Goal: Transaction & Acquisition: Purchase product/service

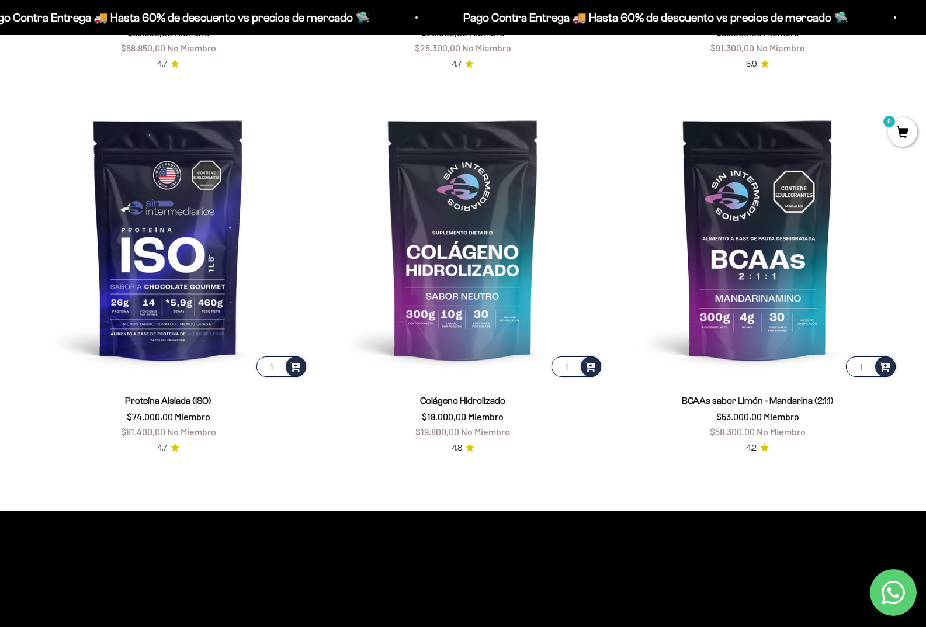
scroll to position [990, 0]
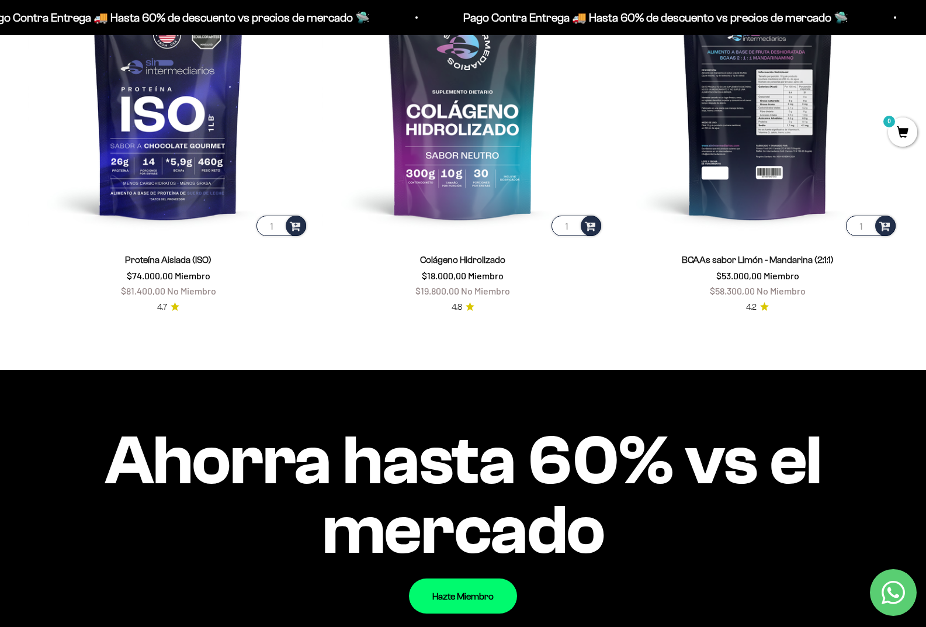
click at [776, 140] on img at bounding box center [757, 98] width 280 height 280
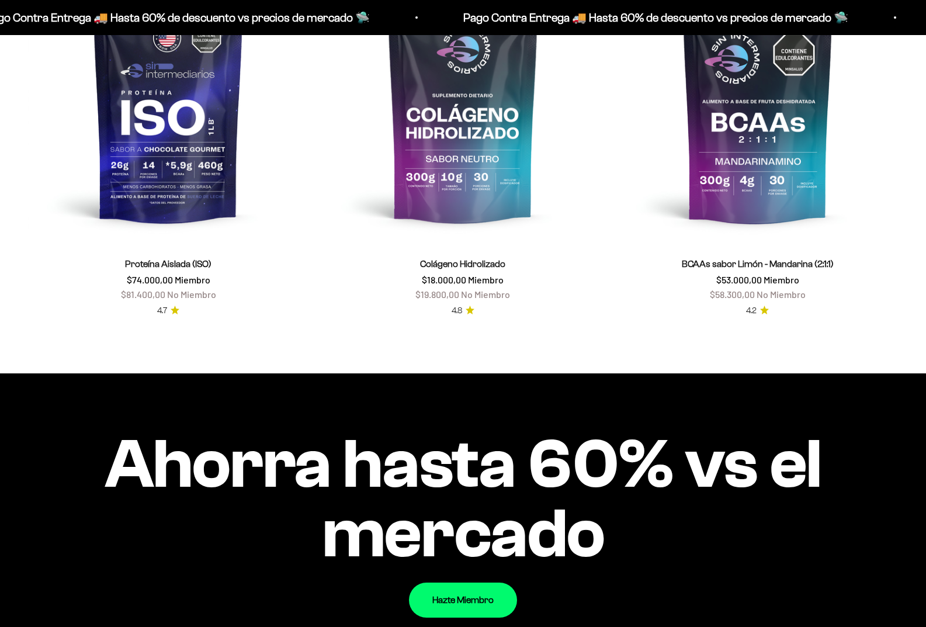
scroll to position [497, 0]
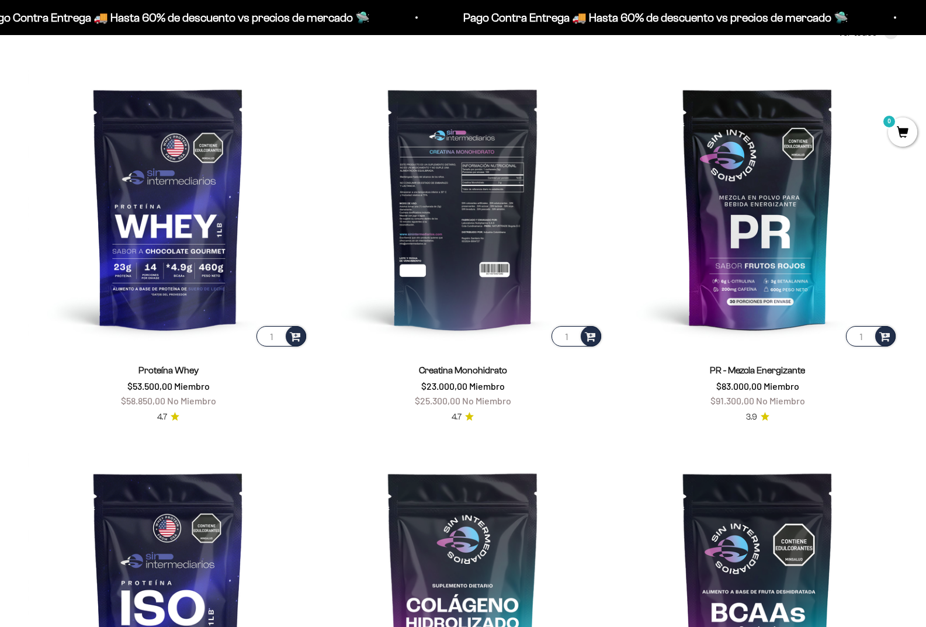
click at [487, 304] on img at bounding box center [462, 208] width 280 height 280
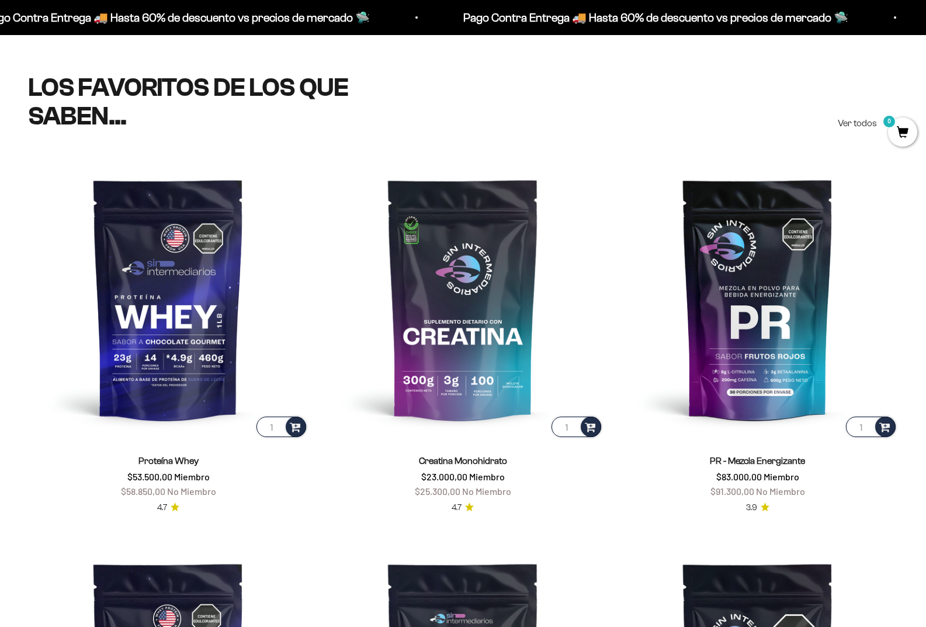
scroll to position [873, 0]
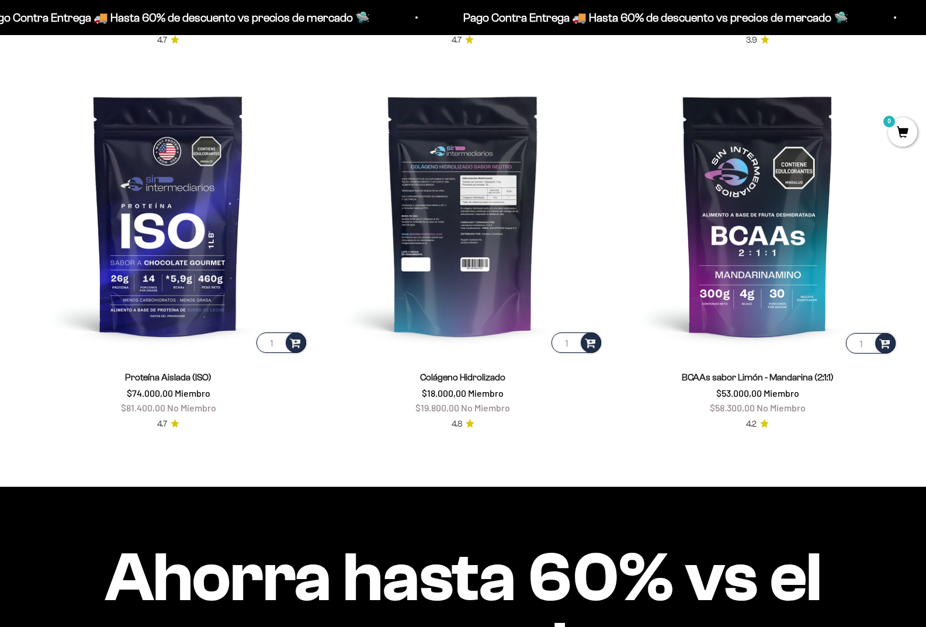
click at [472, 200] on img at bounding box center [462, 215] width 280 height 280
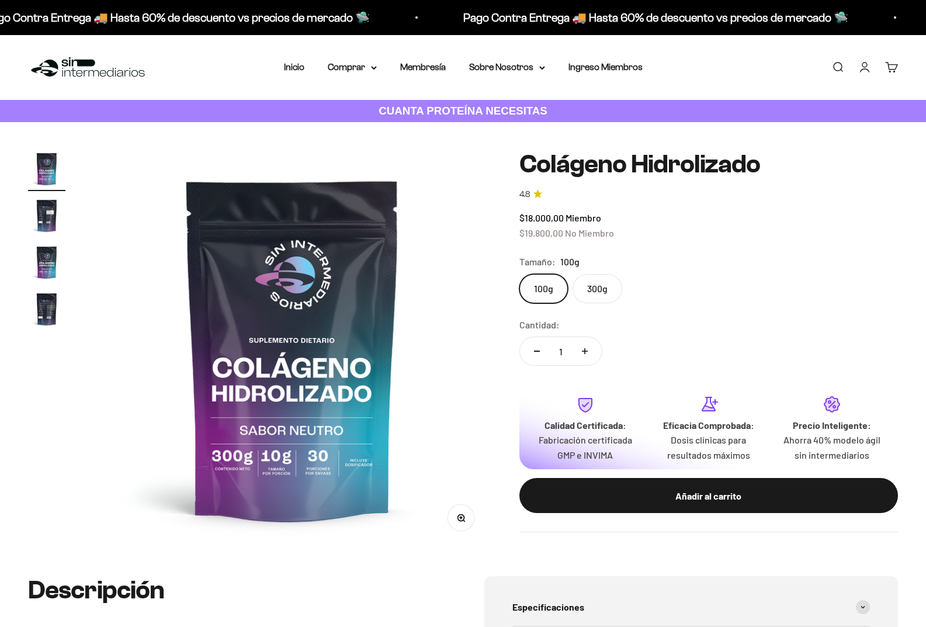
click at [617, 297] on label "300g" at bounding box center [597, 288] width 50 height 29
click at [519, 274] on input "300g" at bounding box center [519, 273] width 1 height 1
radio input "true"
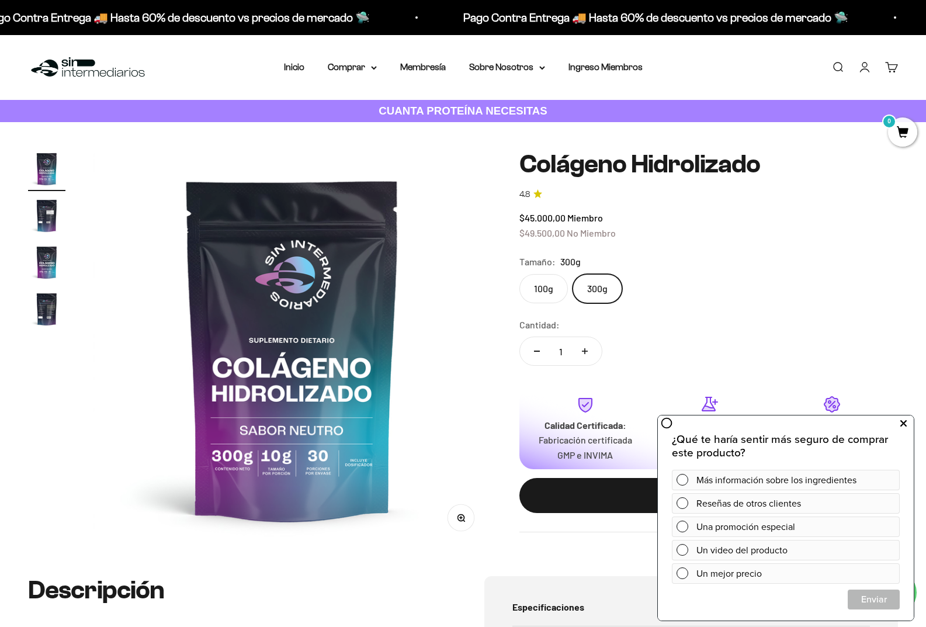
click at [904, 424] on icon at bounding box center [903, 423] width 6 height 15
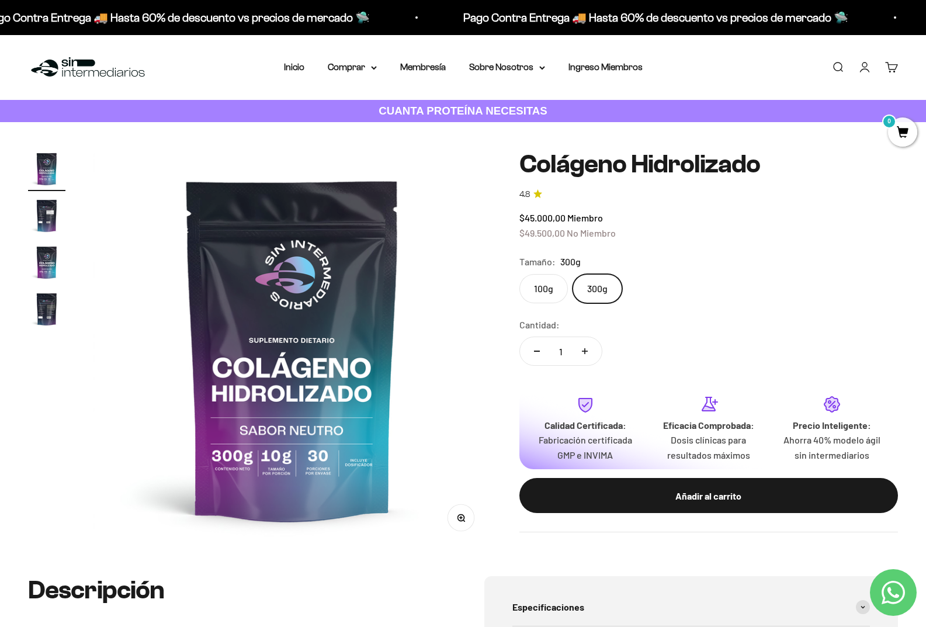
click at [588, 354] on icon "Aumentar cantidad" at bounding box center [585, 351] width 6 height 6
type input "2"
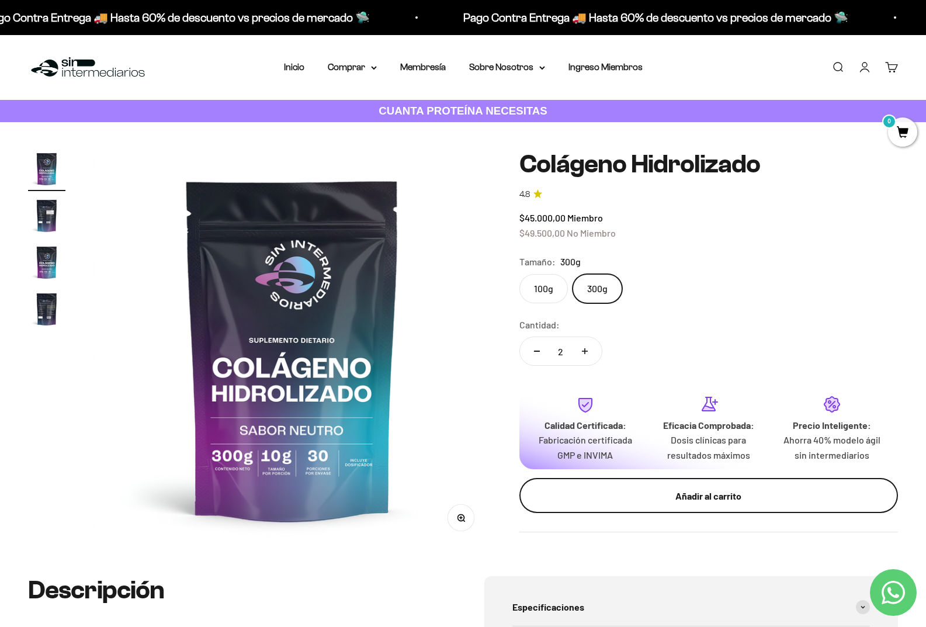
click at [624, 504] on div "Añadir al carrito" at bounding box center [709, 495] width 332 height 15
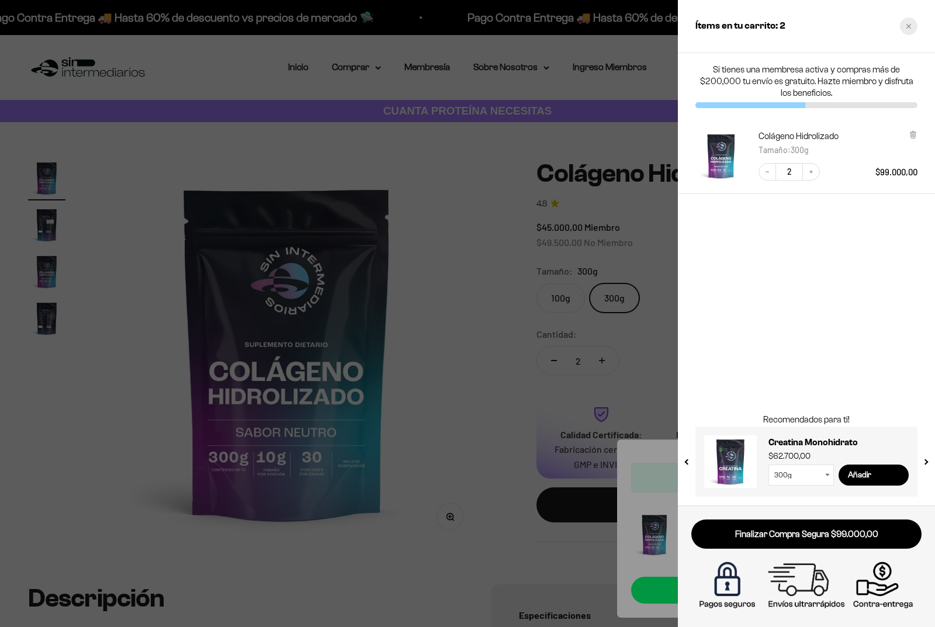
click at [912, 26] on div "Close cart" at bounding box center [909, 27] width 18 height 18
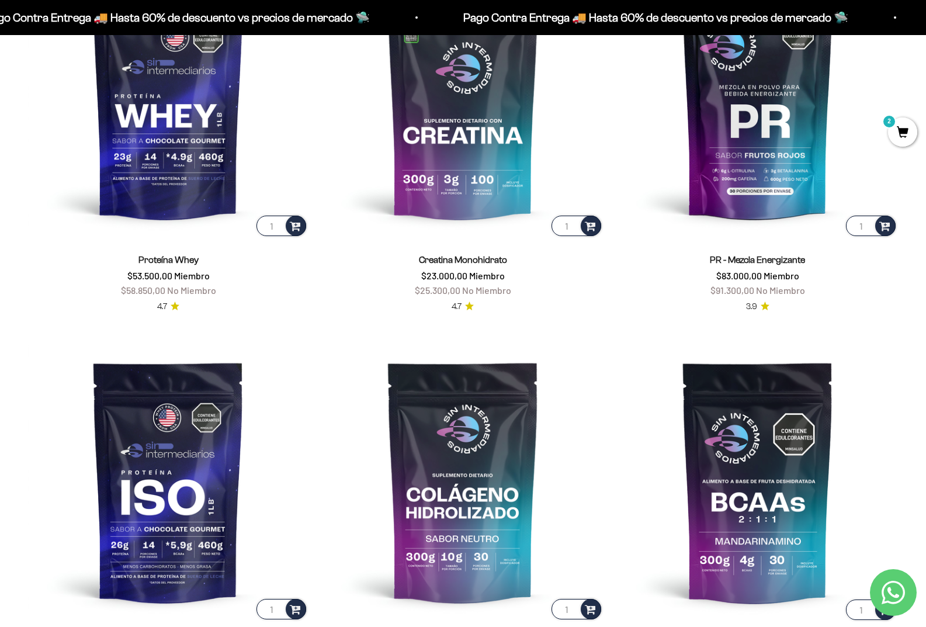
scroll to position [523, 0]
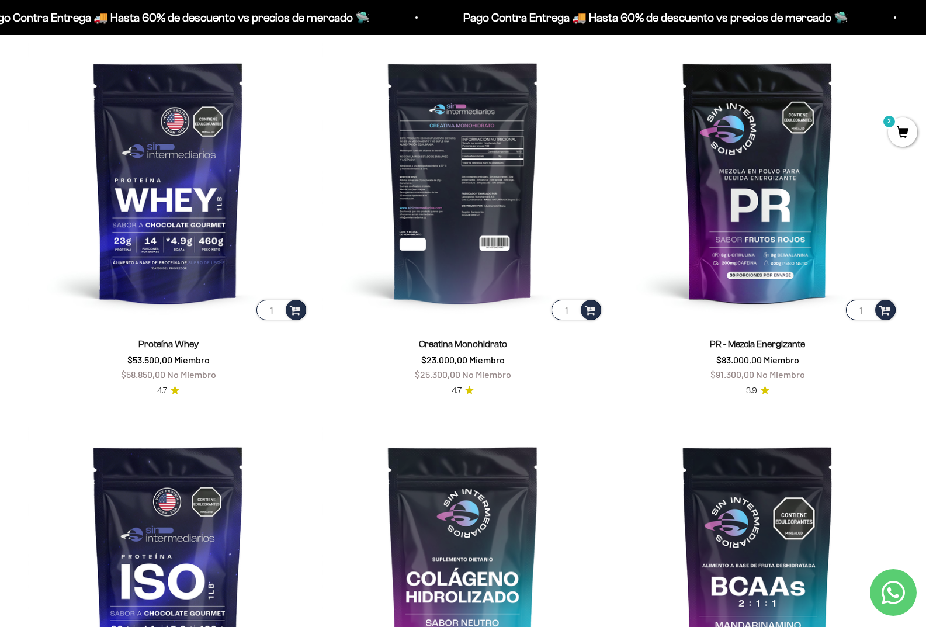
click at [450, 247] on img at bounding box center [462, 181] width 280 height 280
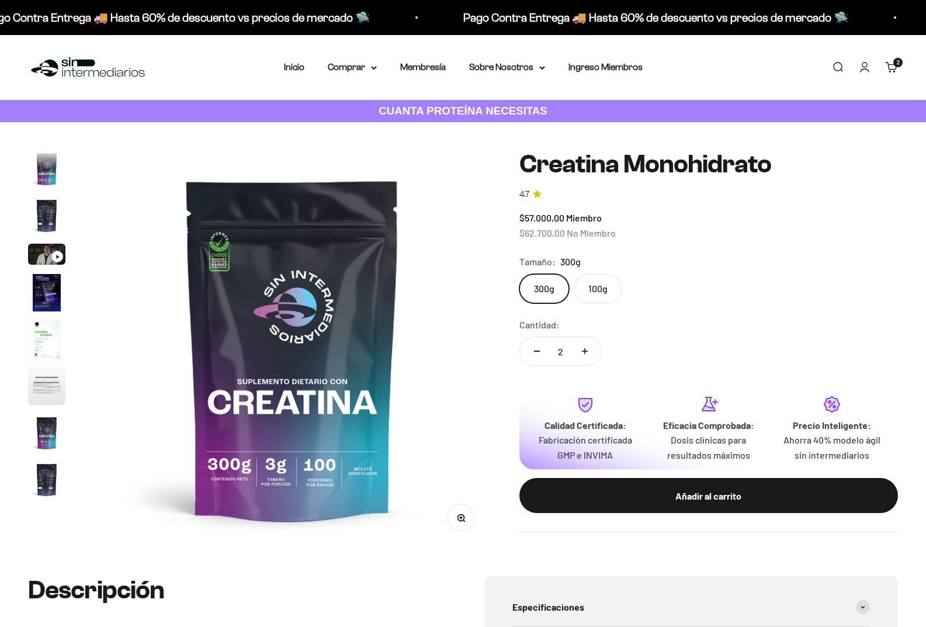
click at [588, 354] on icon "Aumentar cantidad" at bounding box center [585, 351] width 6 height 6
type input "3"
click at [716, 504] on div "Añadir al carrito" at bounding box center [709, 495] width 332 height 15
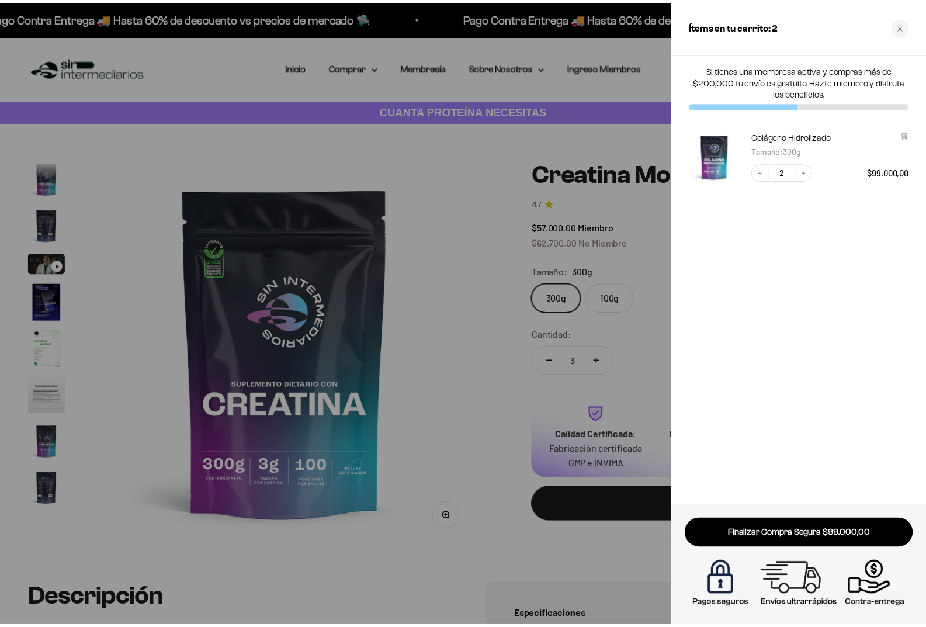
scroll to position [48, 0]
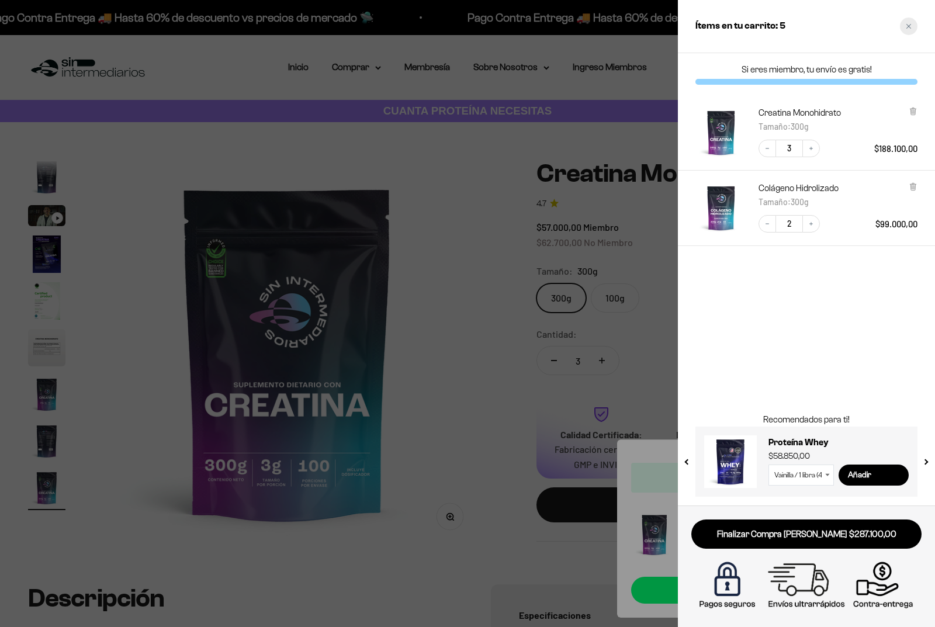
click at [911, 25] on icon "Close cart" at bounding box center [908, 26] width 6 height 6
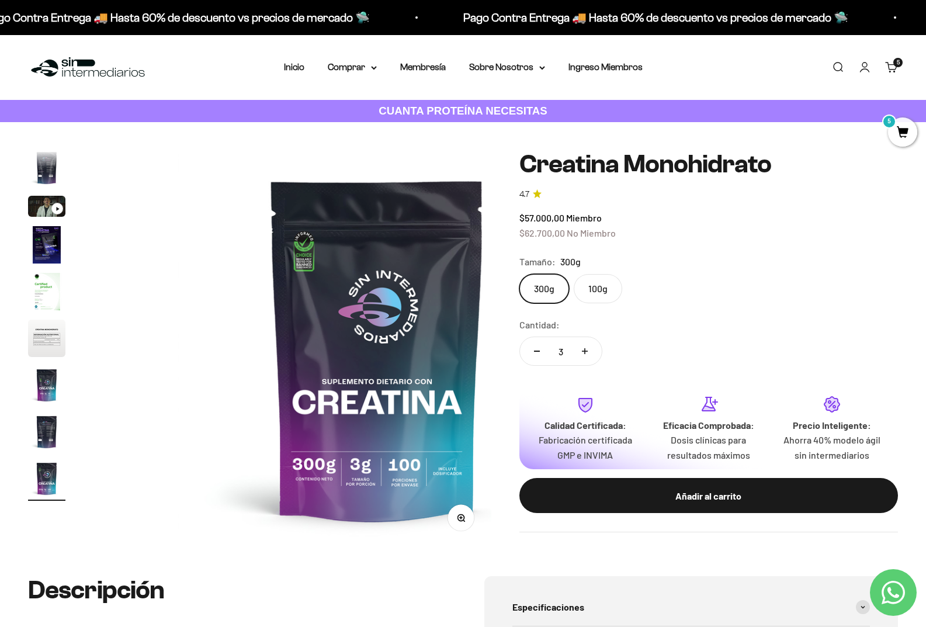
scroll to position [0, 3169]
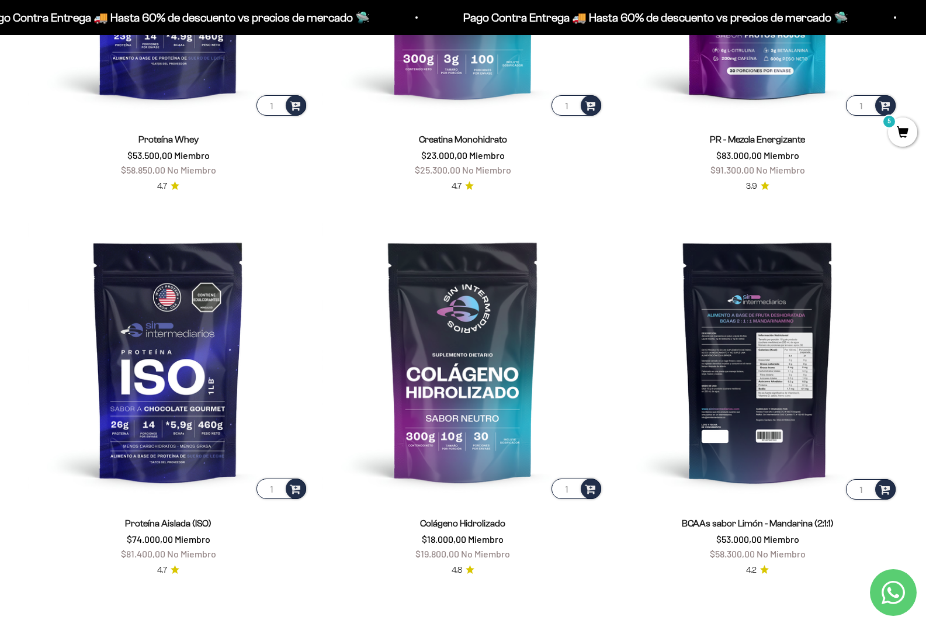
scroll to position [756, 0]
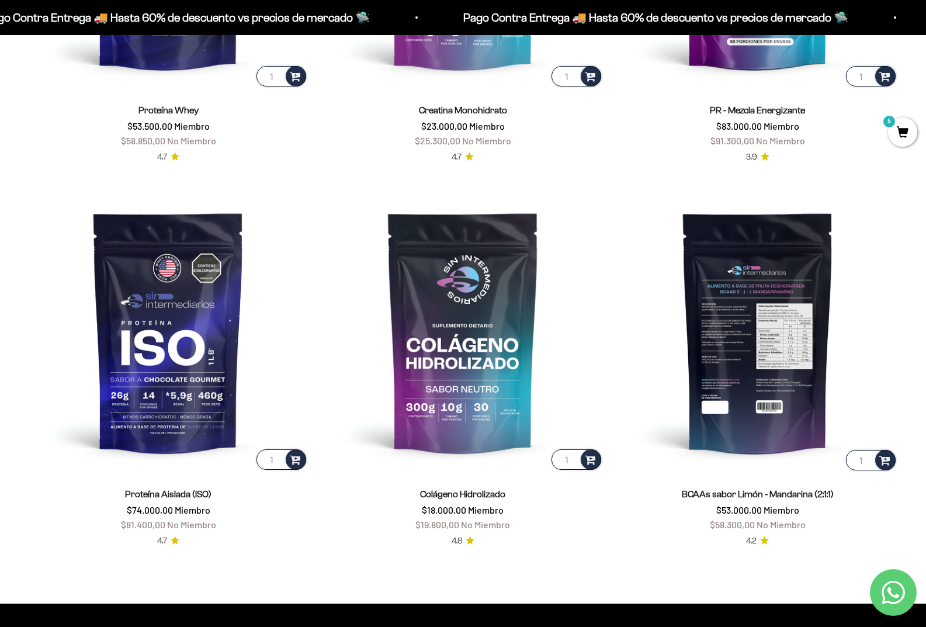
click at [773, 339] on img at bounding box center [757, 332] width 280 height 280
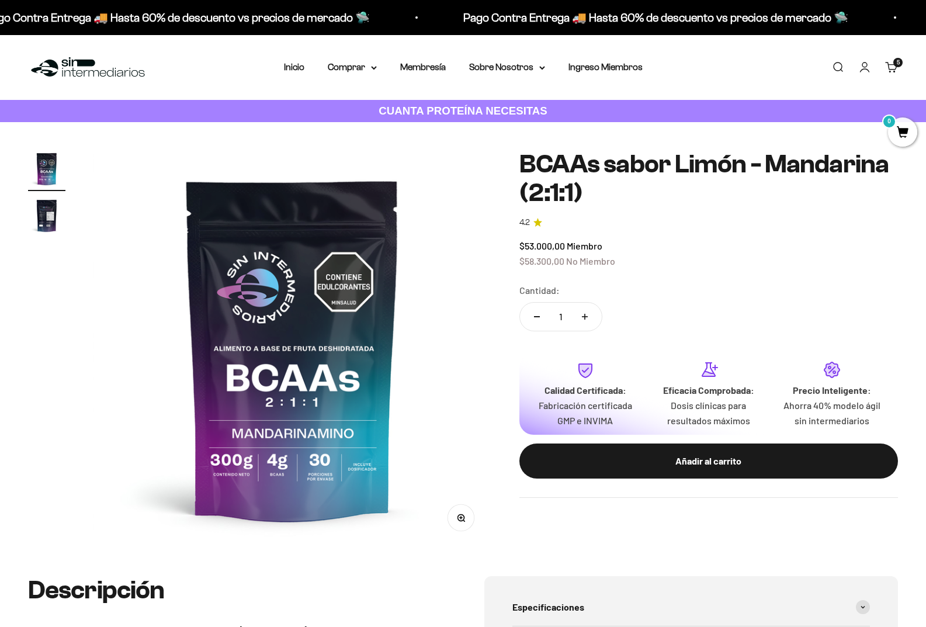
click at [585, 320] on icon "Aumentar cantidad" at bounding box center [585, 317] width 0 height 6
click at [553, 331] on button "Reducir cantidad" at bounding box center [537, 317] width 34 height 28
type input "1"
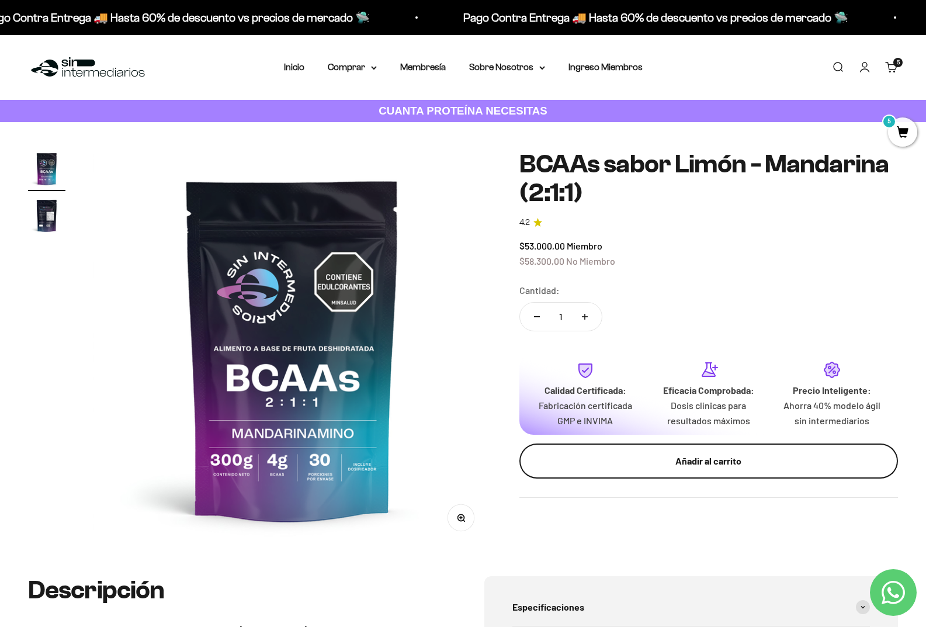
click at [711, 478] on button "Añadir al carrito" at bounding box center [708, 460] width 379 height 35
